Goal: Navigation & Orientation: Find specific page/section

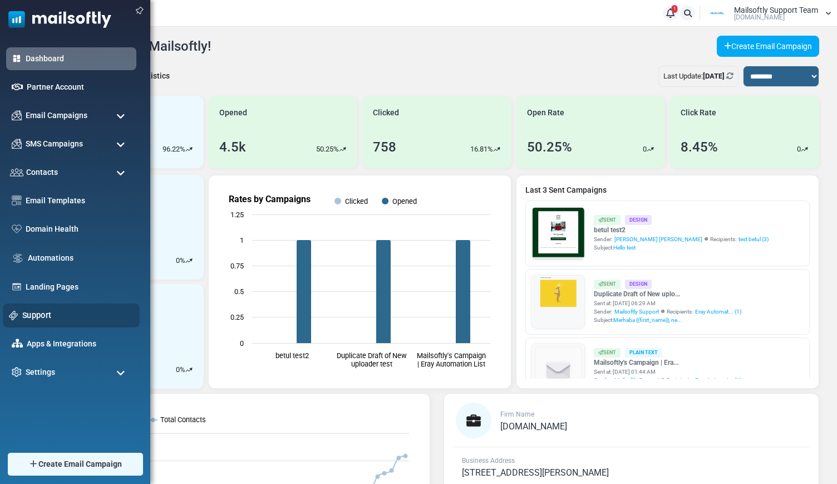
click at [28, 309] on link "Support" at bounding box center [77, 315] width 111 height 12
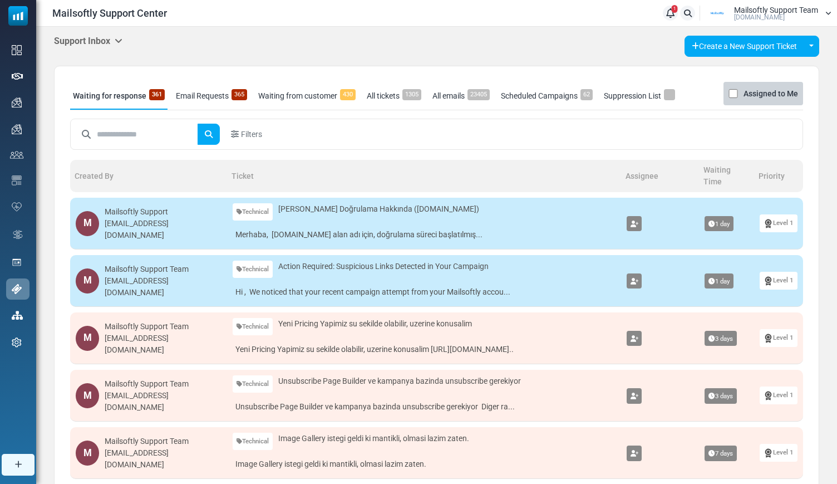
click at [117, 40] on icon at bounding box center [119, 40] width 8 height 9
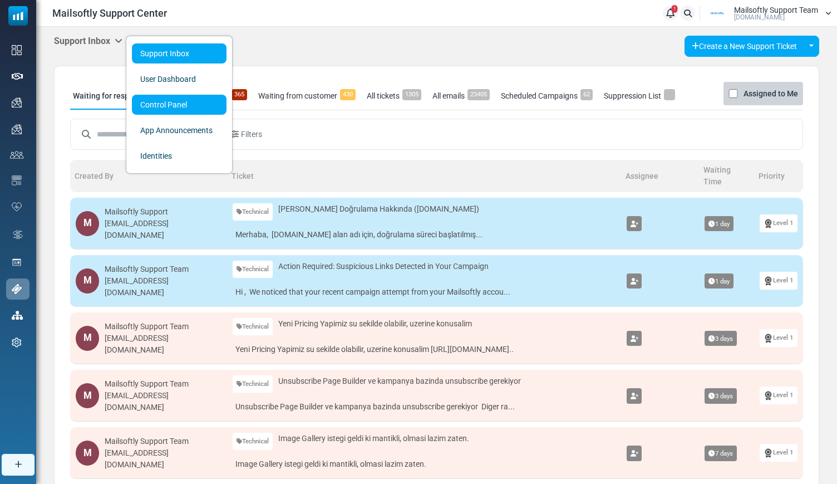
click at [151, 103] on link "Control Panel" at bounding box center [179, 105] width 95 height 20
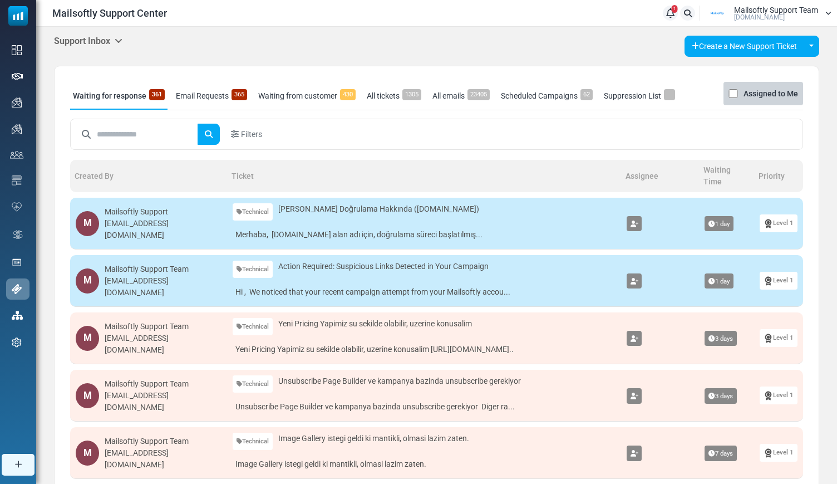
click at [222, 99] on link "Email Requests 365" at bounding box center [211, 96] width 77 height 28
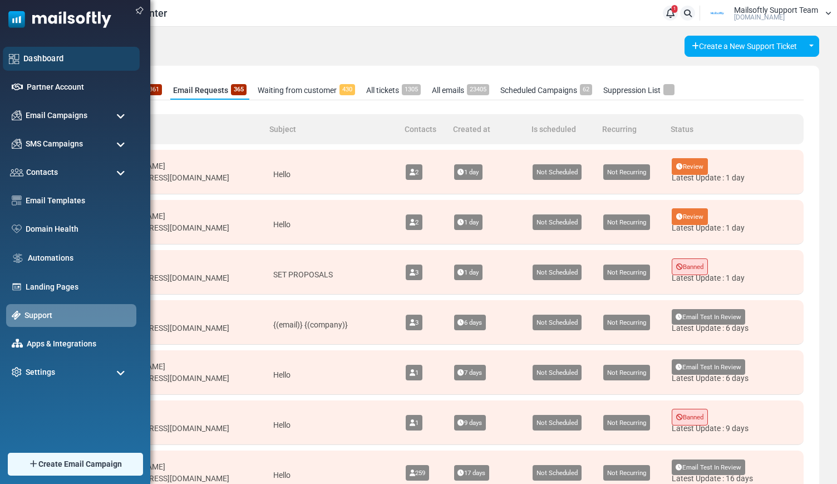
click at [47, 61] on link "Dashboard" at bounding box center [78, 58] width 110 height 12
